Goal: Find specific page/section: Find specific page/section

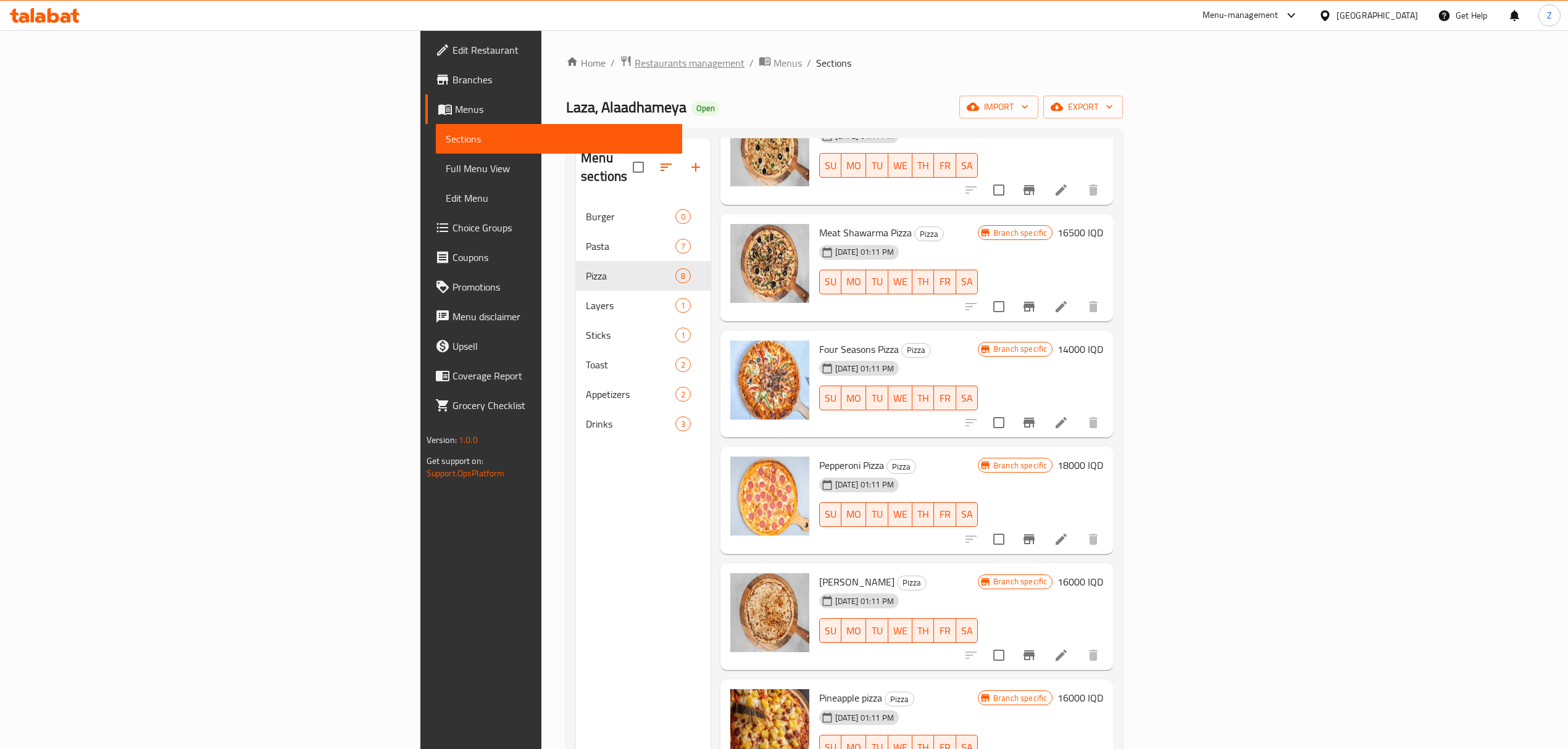
click at [635, 63] on span "Restaurants management" at bounding box center [689, 63] width 110 height 14
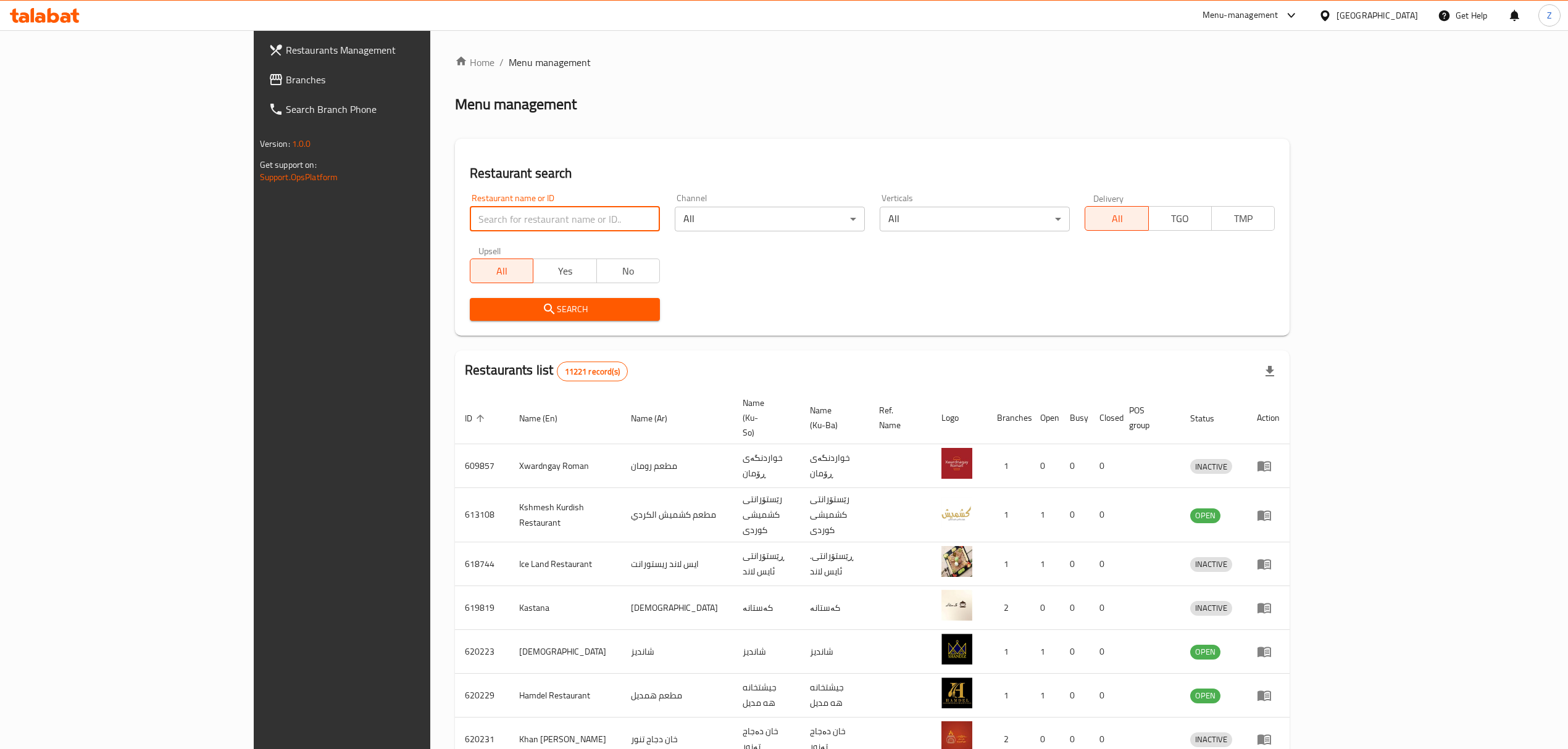
click at [470, 217] on input "search" at bounding box center [565, 218] width 190 height 25
type input "h"
type input "الروش"
click button "Search" at bounding box center [565, 309] width 190 height 22
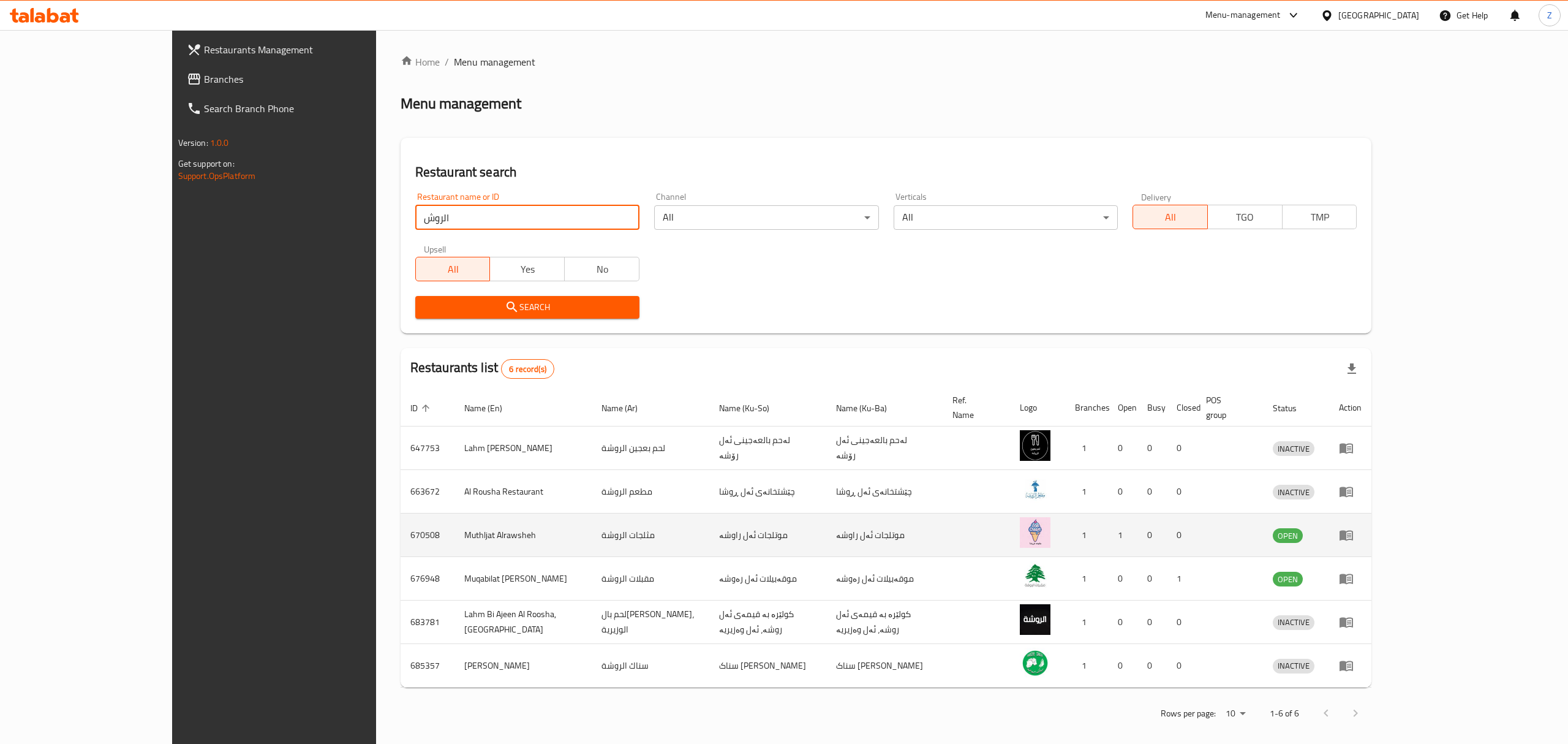
click at [454, 520] on td "Muthljat Alrawsheh" at bounding box center [523, 535] width 137 height 44
copy td "Muthljat Alrawsheh"
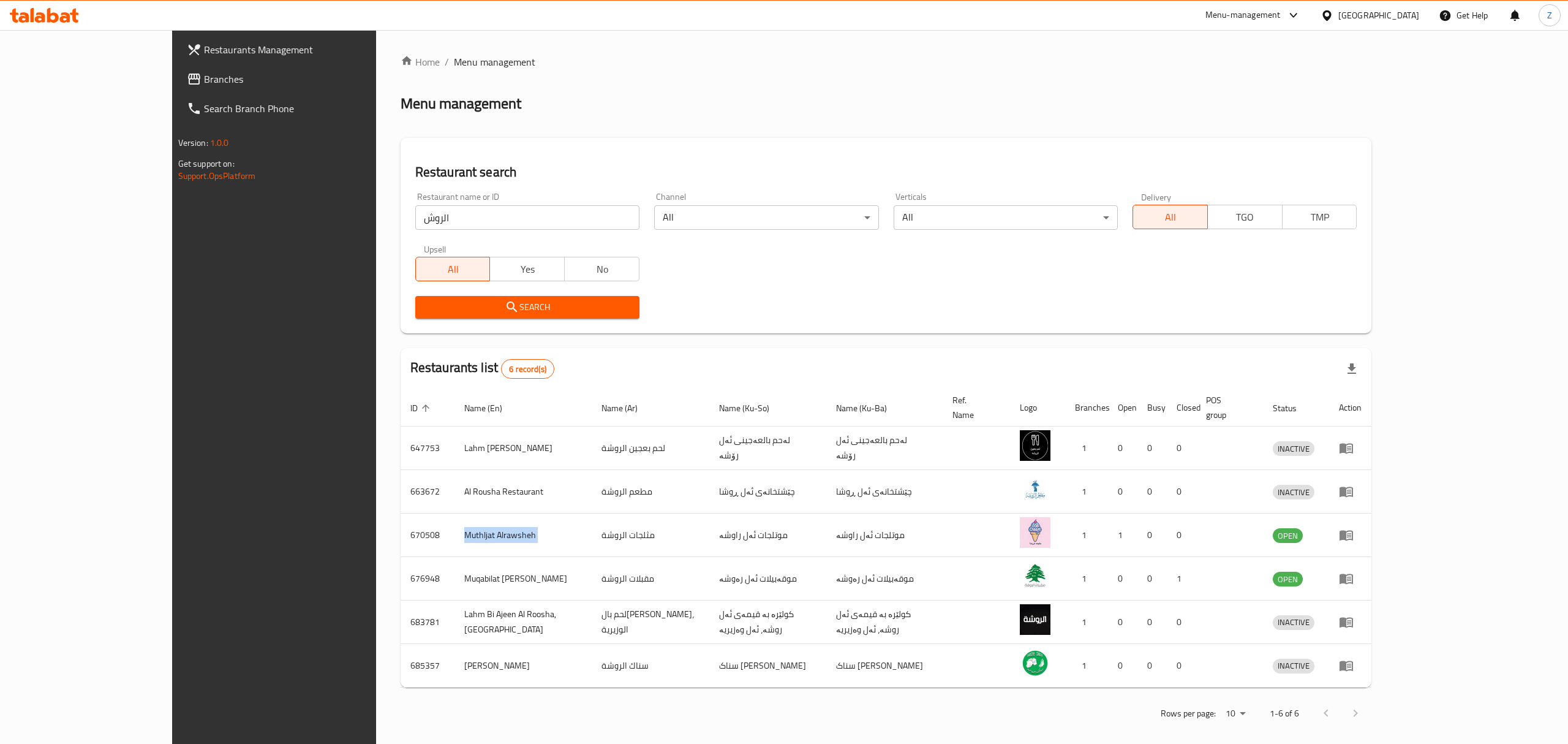
click at [1301, 12] on icon at bounding box center [1294, 15] width 14 height 14
click at [1233, 81] on div "Agent Campaigns Center" at bounding box center [1240, 82] width 92 height 14
